Goal: Task Accomplishment & Management: Manage account settings

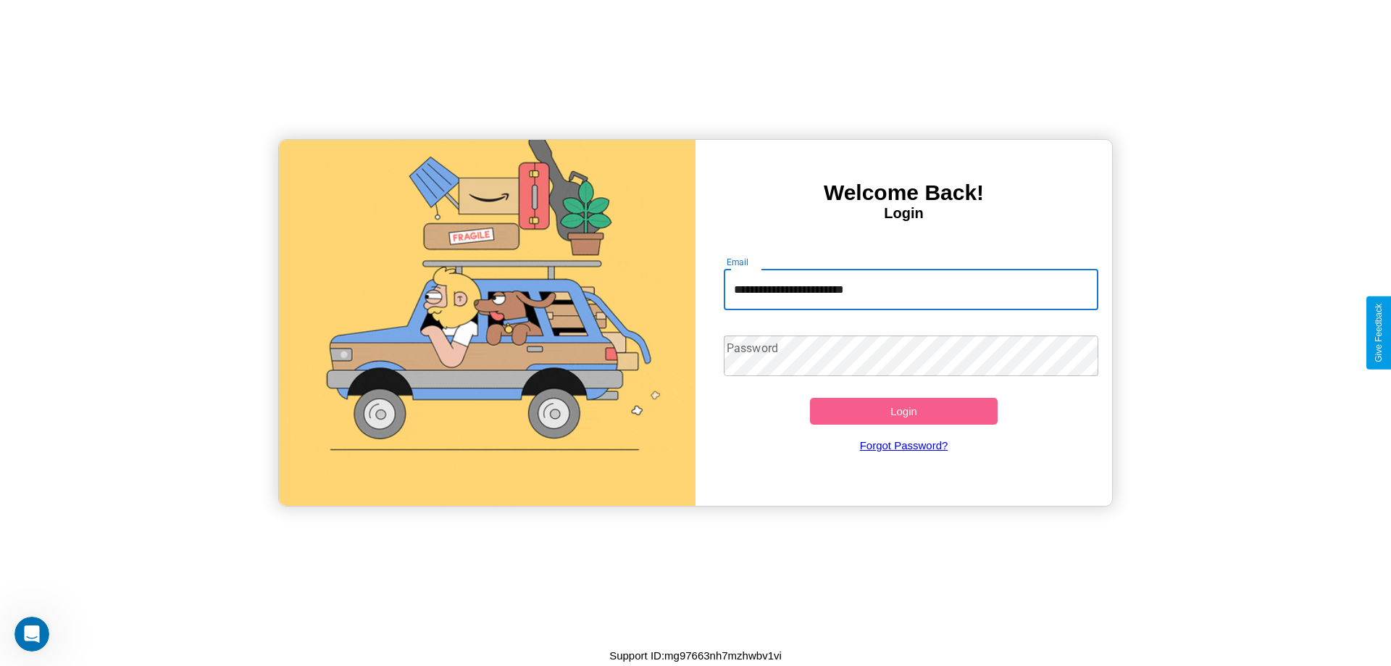
type input "**********"
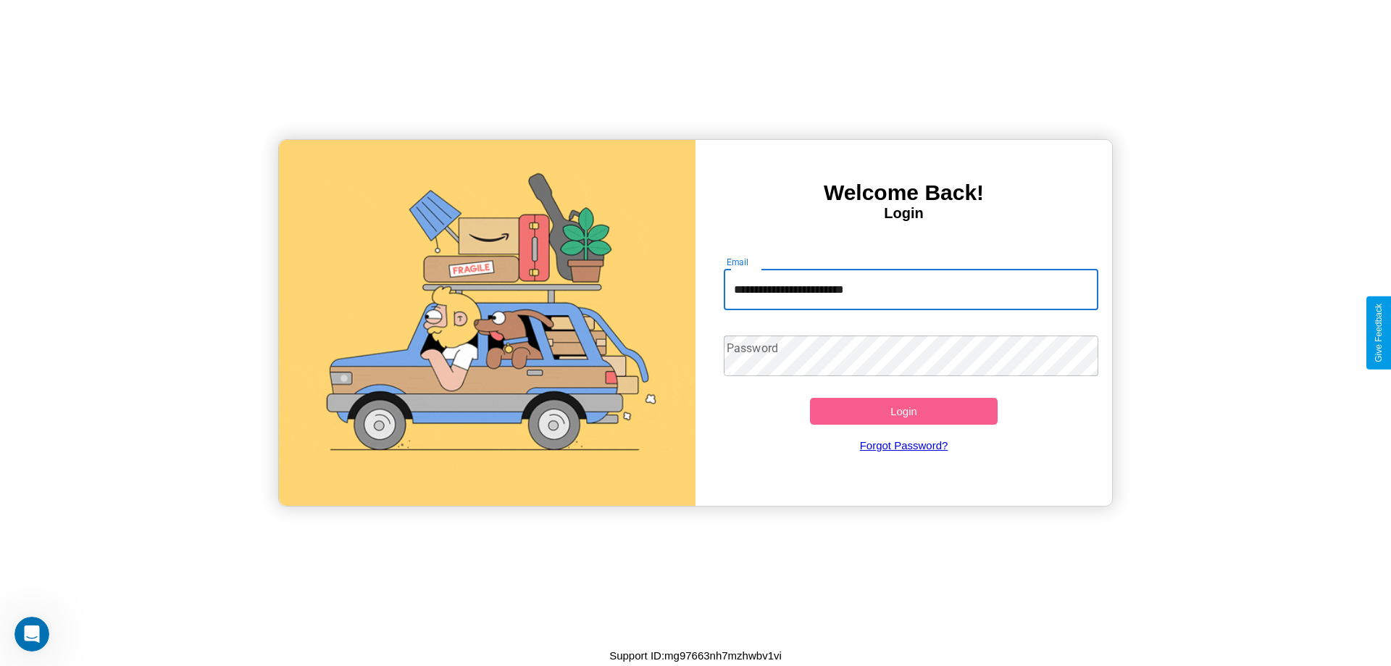
click at [903, 411] on button "Login" at bounding box center [904, 411] width 188 height 27
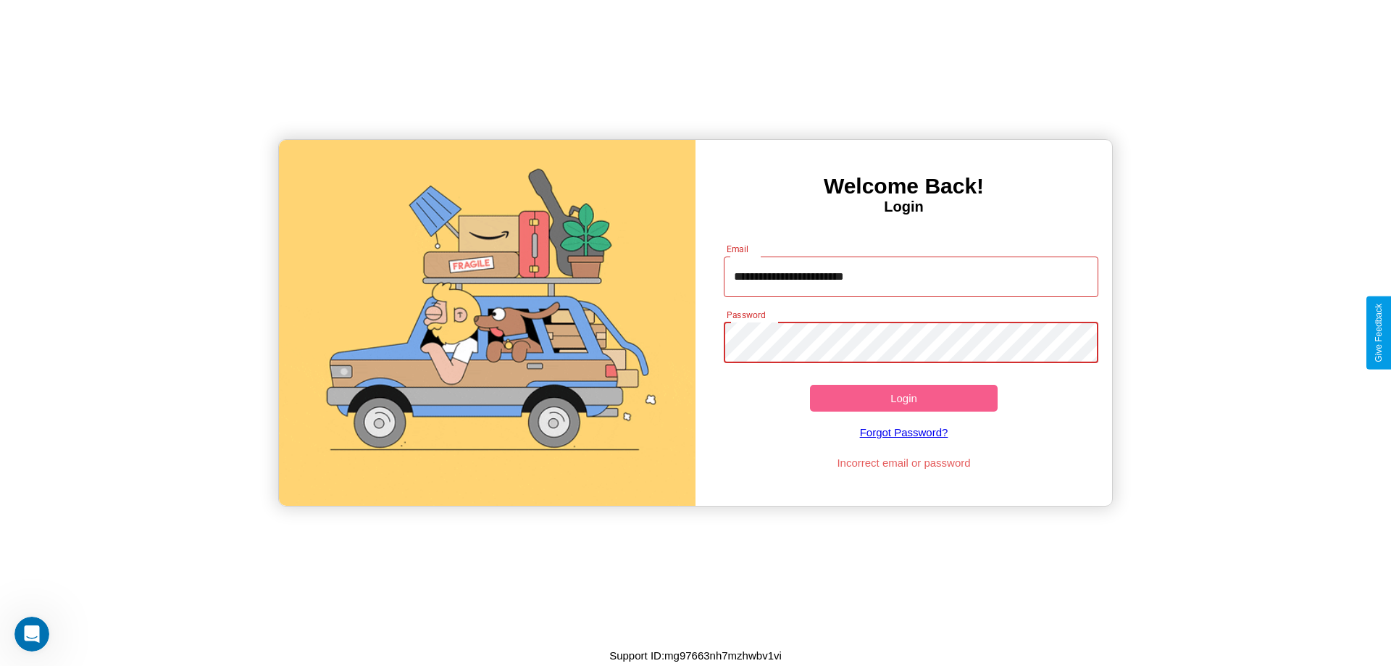
click at [903, 398] on button "Login" at bounding box center [904, 398] width 188 height 27
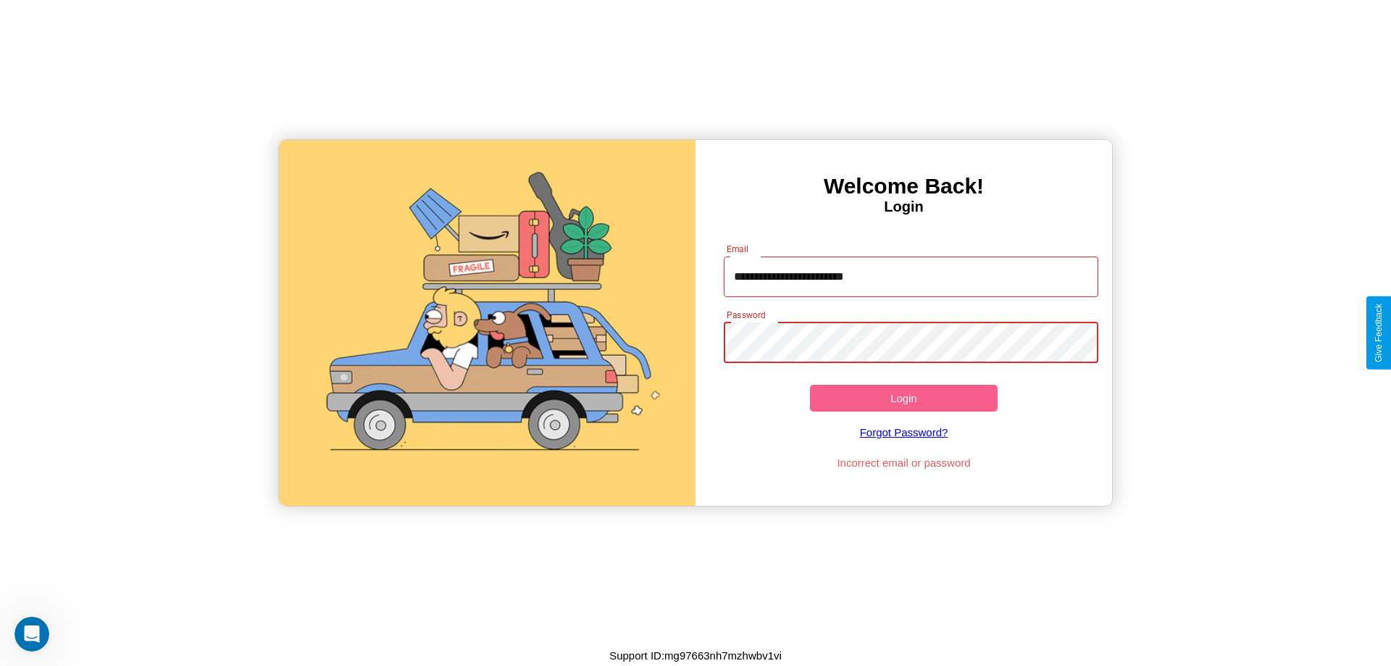
click at [903, 398] on button "Login" at bounding box center [904, 398] width 188 height 27
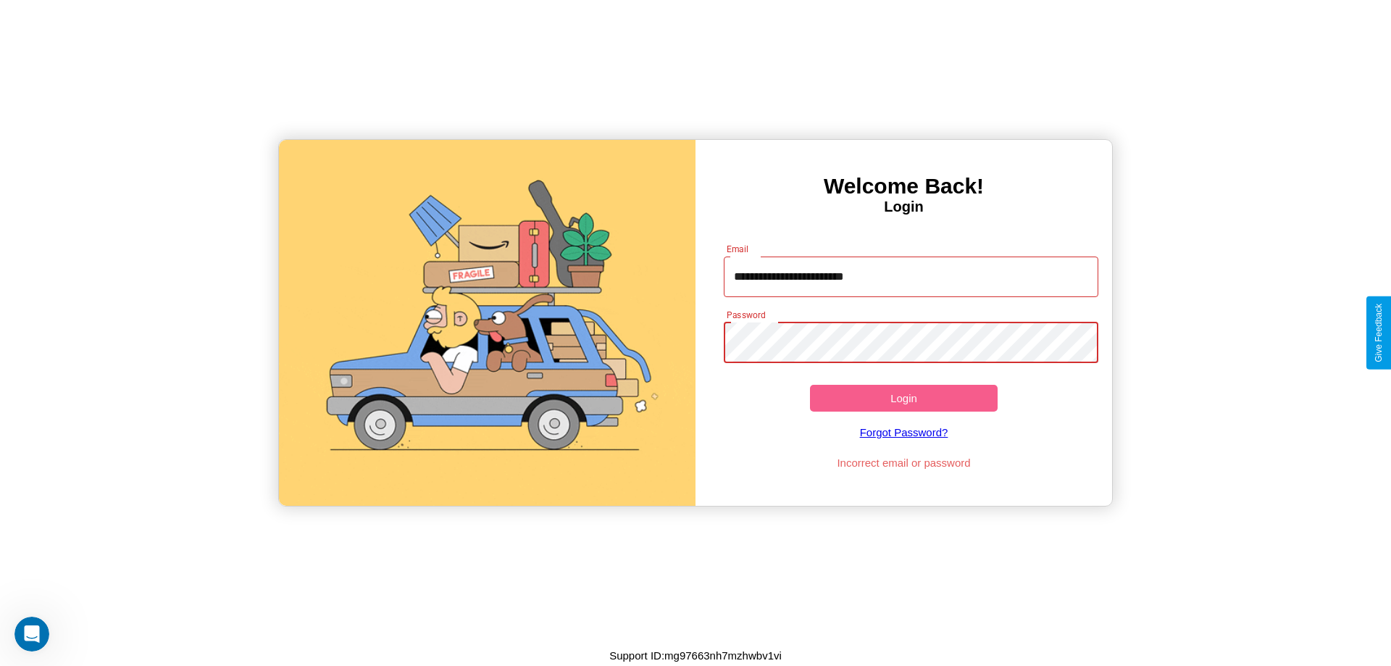
click at [903, 398] on button "Login" at bounding box center [904, 398] width 188 height 27
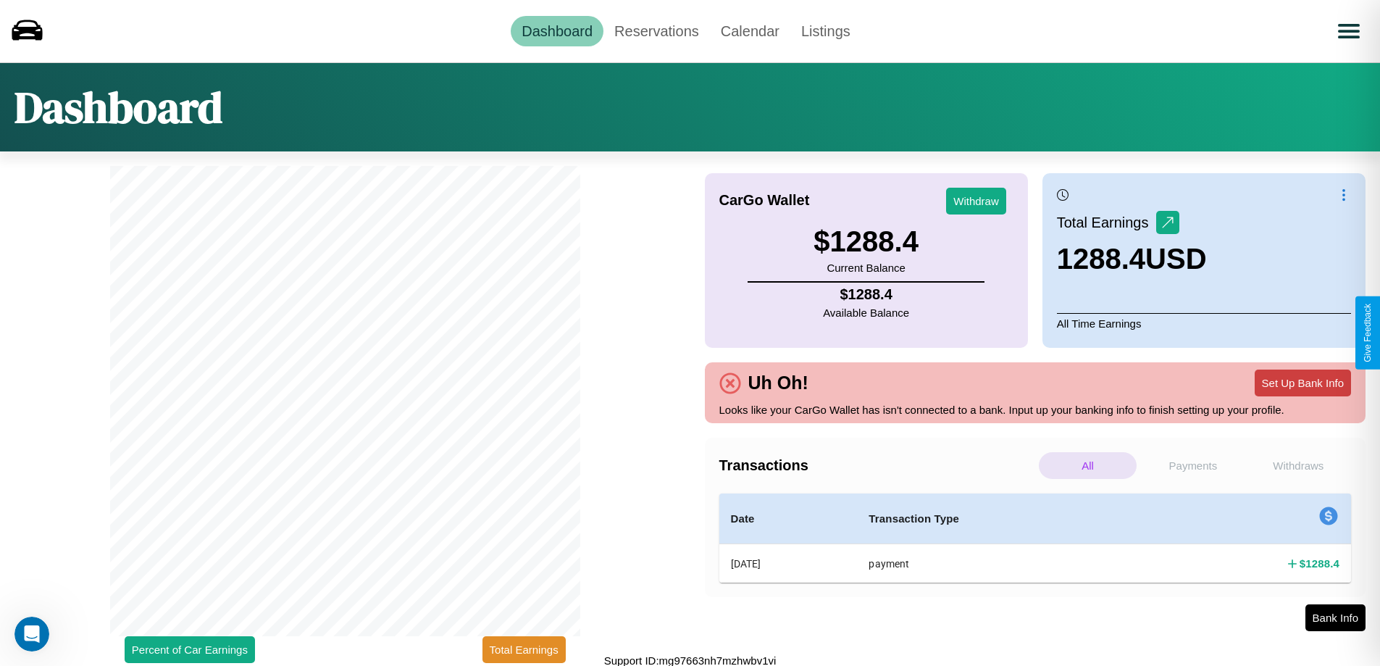
click at [1302, 382] on button "Set Up Bank Info" at bounding box center [1303, 382] width 96 height 27
